Goal: Task Accomplishment & Management: Manage account settings

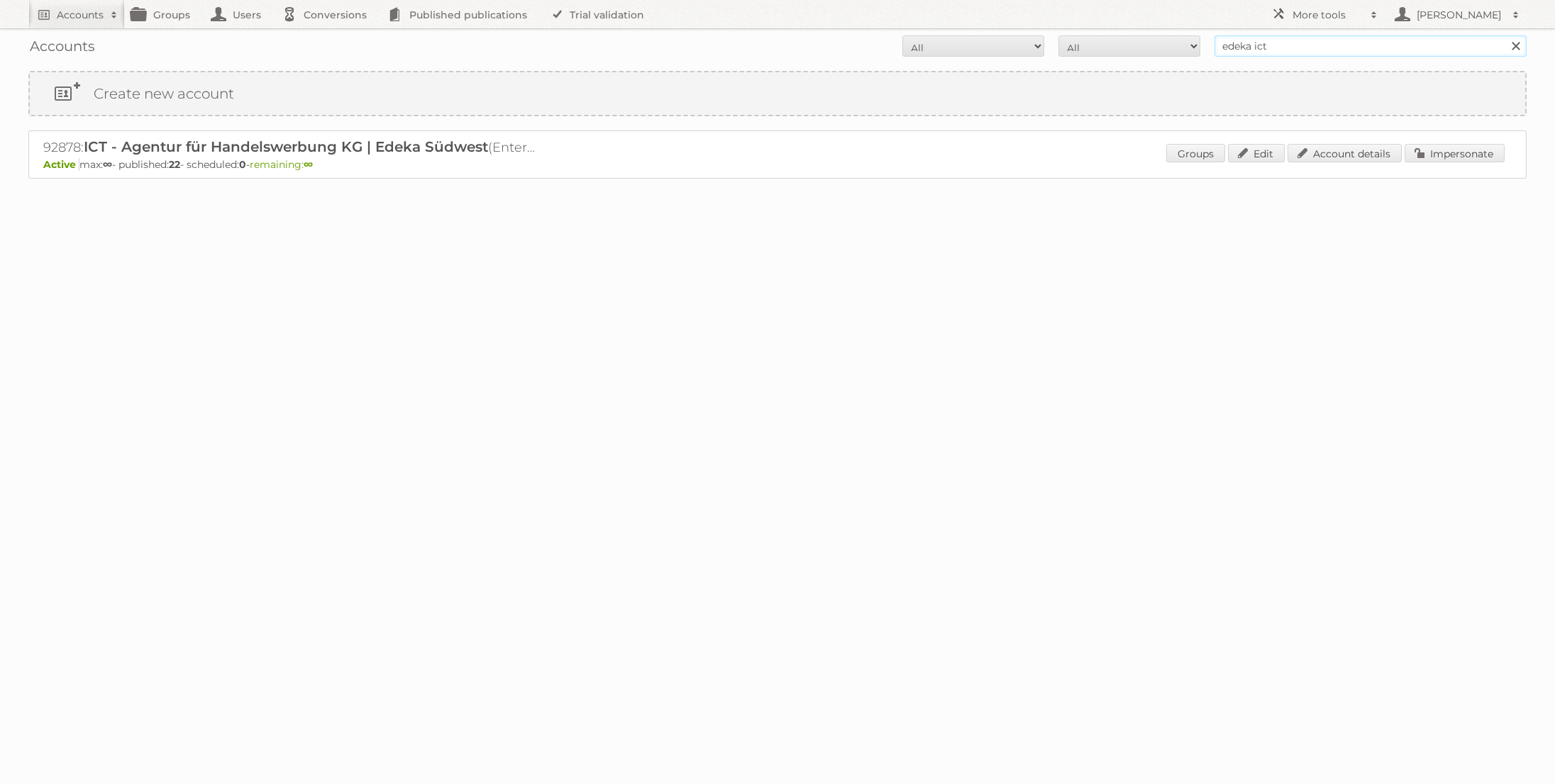
click at [1287, 49] on input "edeka ict" at bounding box center [1370, 46] width 312 height 22
type input "Action Service & Distributie B.V."
click at [1505, 36] on input "Search" at bounding box center [1516, 46] width 22 height 22
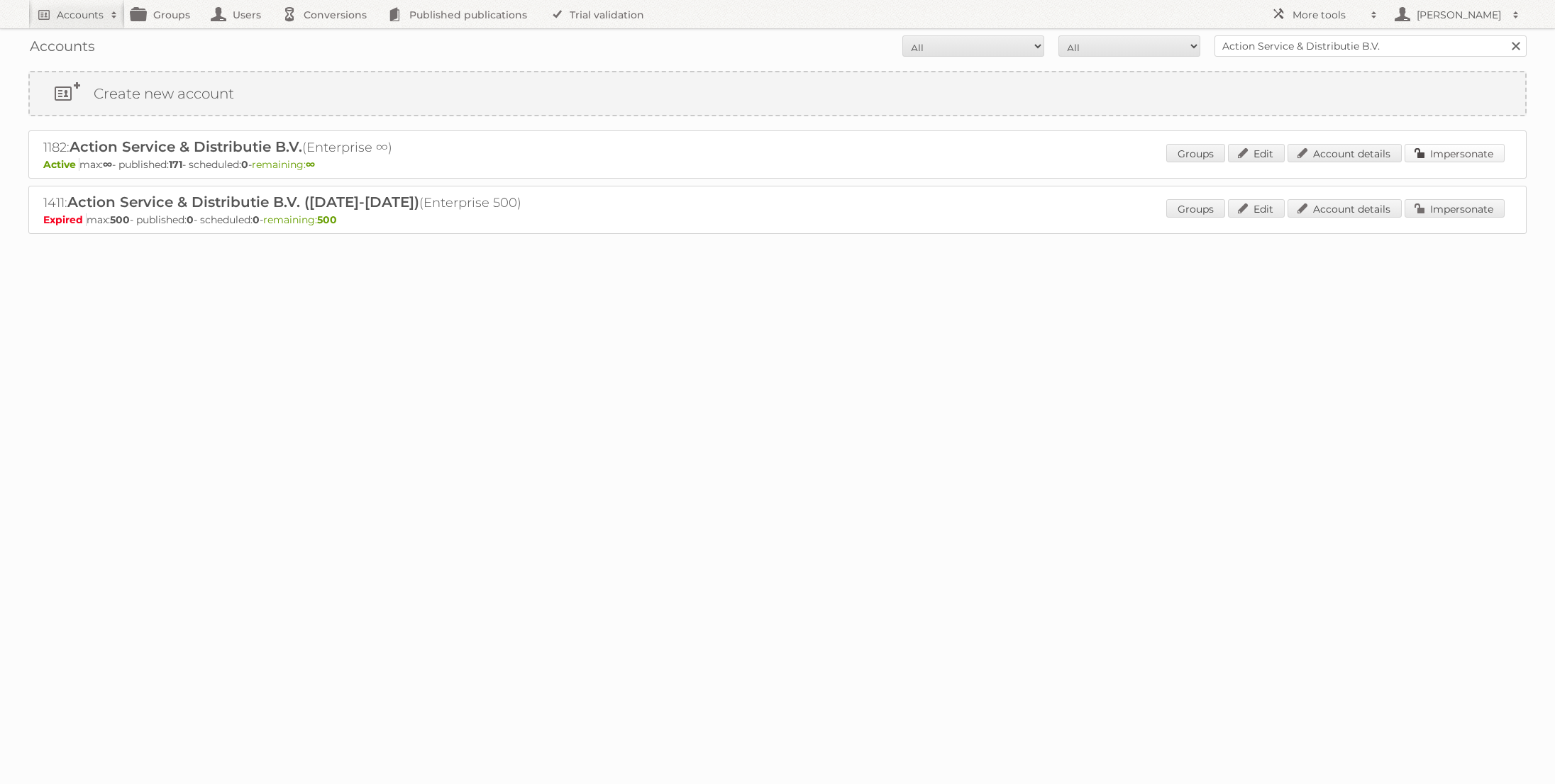
click at [1439, 158] on link "Impersonate" at bounding box center [1454, 153] width 100 height 19
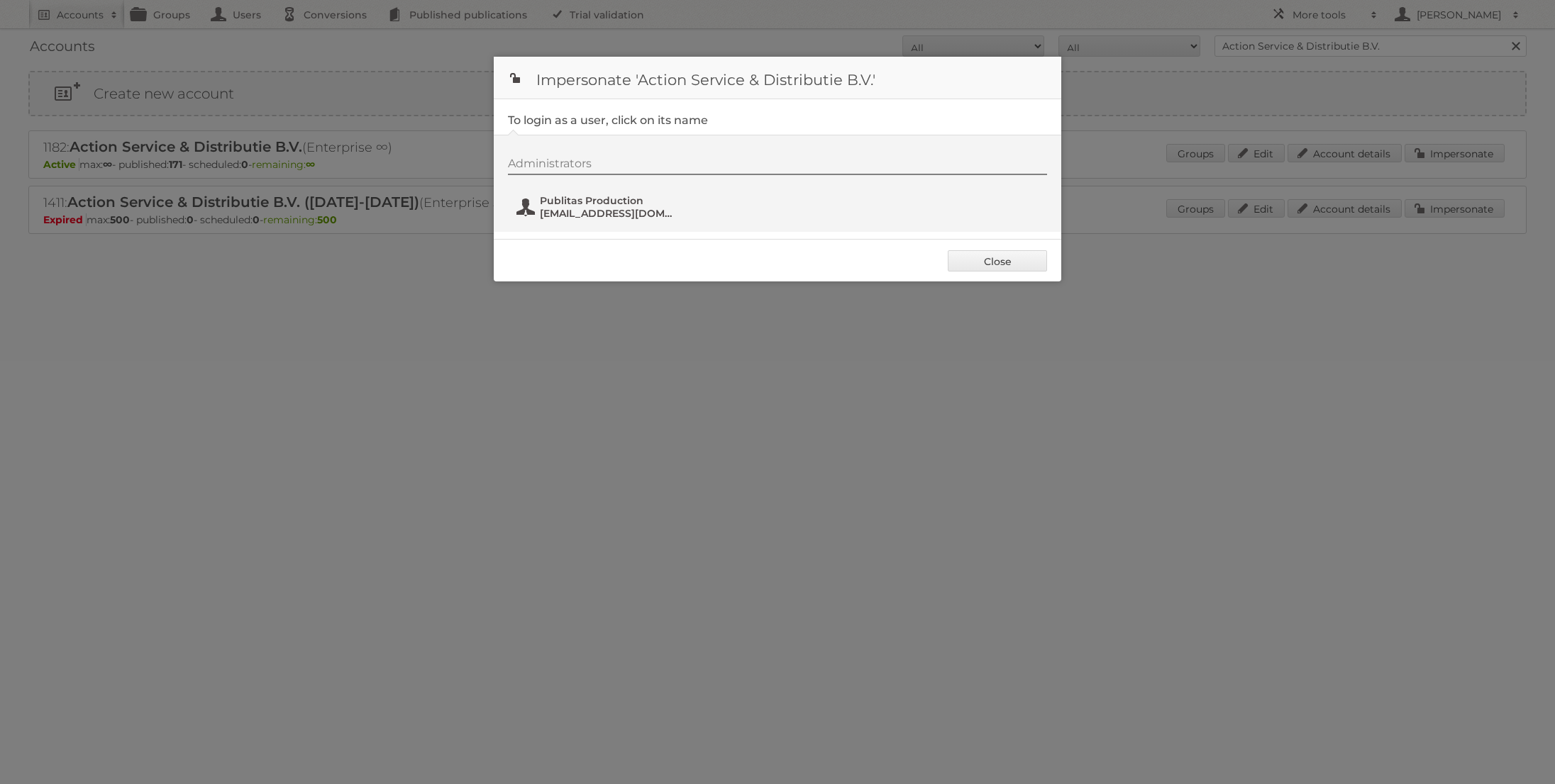
click at [595, 205] on span "Publitas Production" at bounding box center [609, 200] width 138 height 13
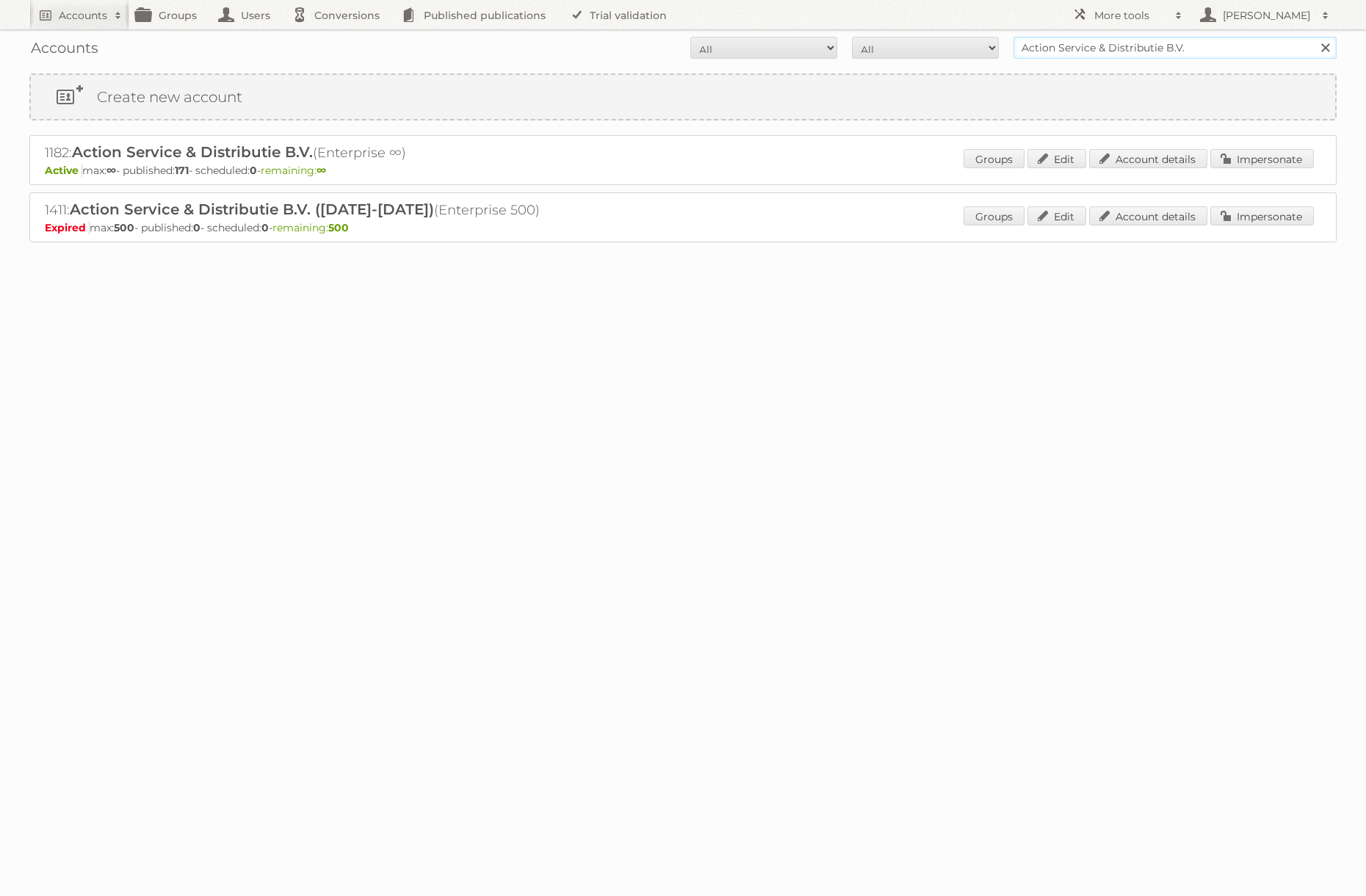
click at [1056, 38] on input "Action Service & Distributie B.V." at bounding box center [1174, 48] width 323 height 22
type input "ALDI SÜD Dienstleistungs-SE & Co. oHG"
click at [1314, 37] on input "Search" at bounding box center [1325, 48] width 22 height 22
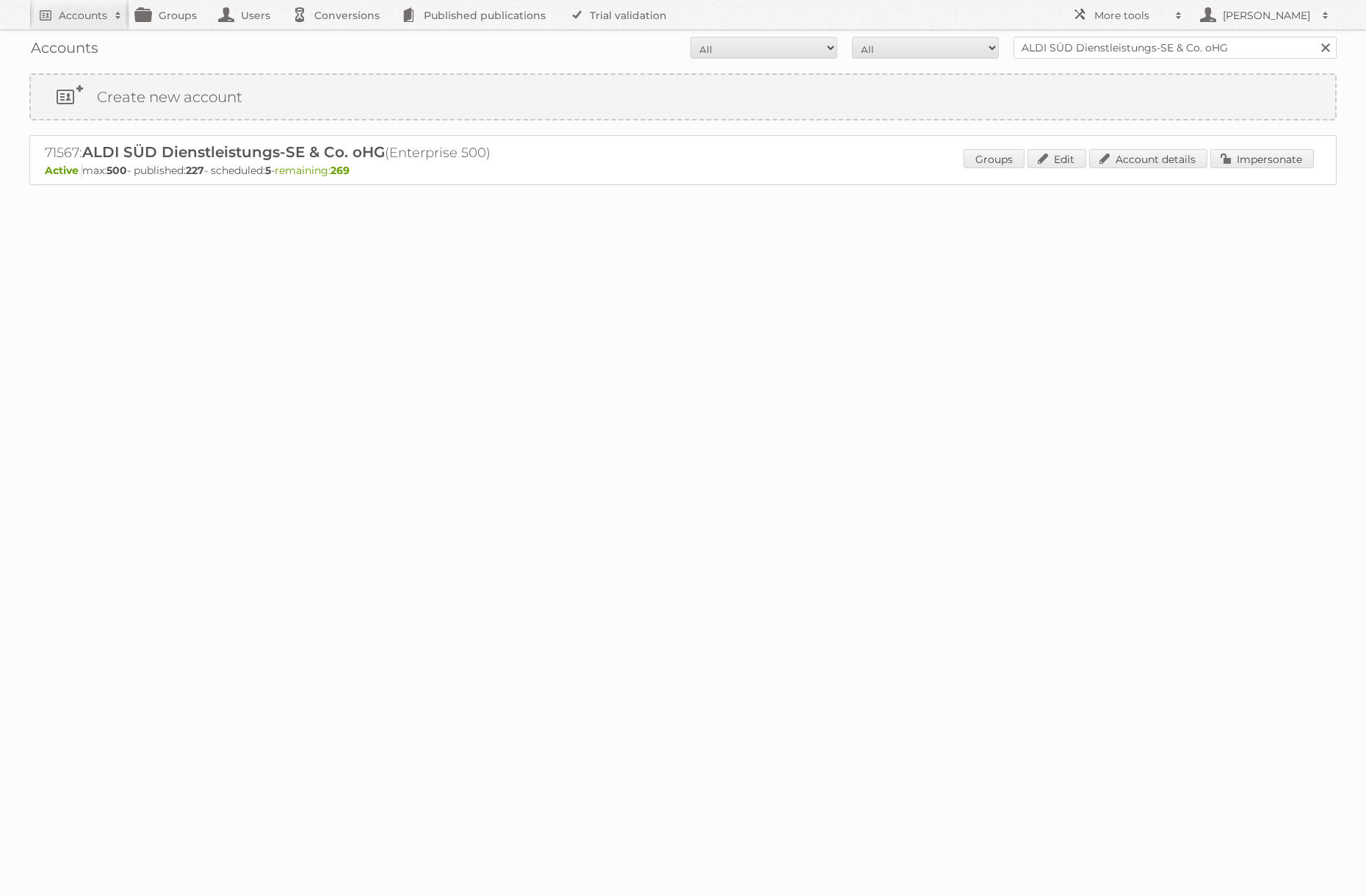
click at [1259, 168] on div "Groups Edit Account details Impersonate" at bounding box center [1138, 160] width 350 height 22
click at [1247, 160] on link "Impersonate" at bounding box center [1261, 159] width 103 height 19
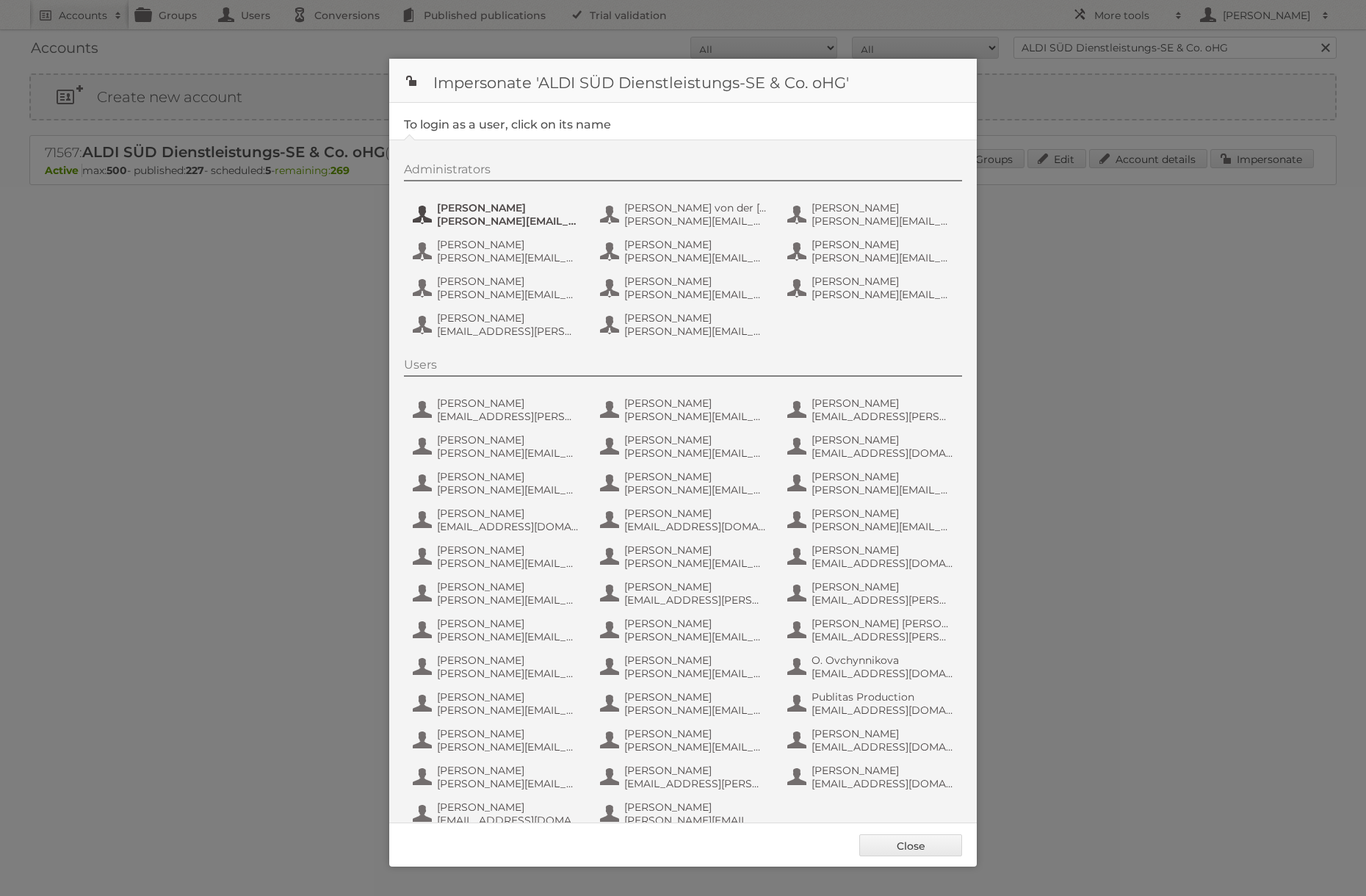
click at [500, 213] on span "Anastasia Kaiser" at bounding box center [508, 207] width 143 height 14
